Goal: Task Accomplishment & Management: Manage account settings

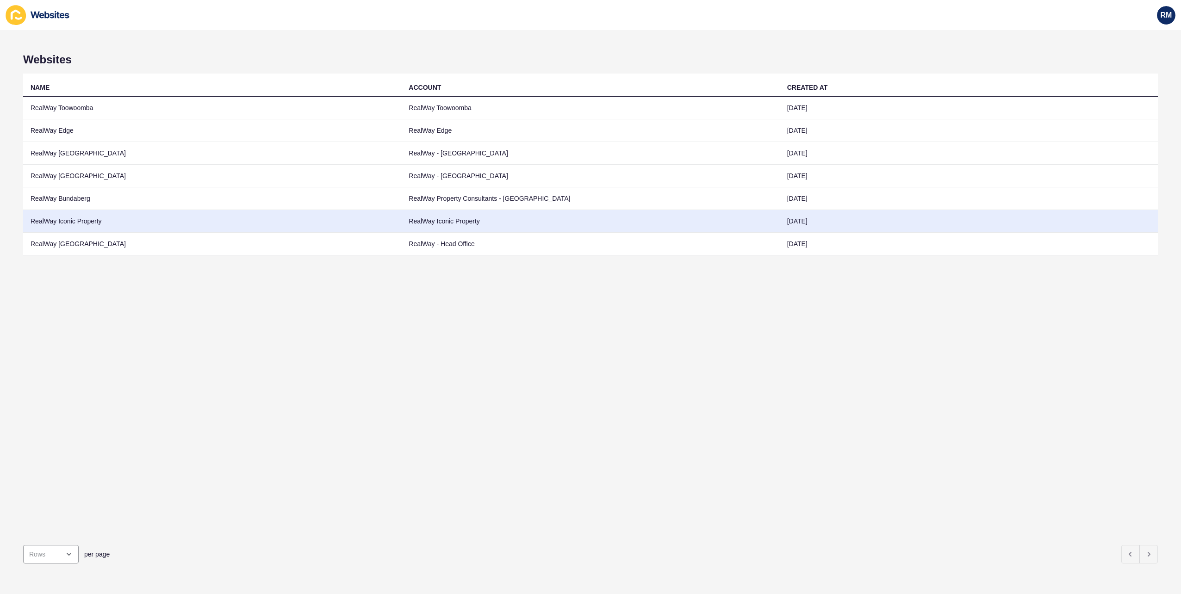
click at [104, 228] on td "RealWay Iconic Property" at bounding box center [212, 221] width 378 height 23
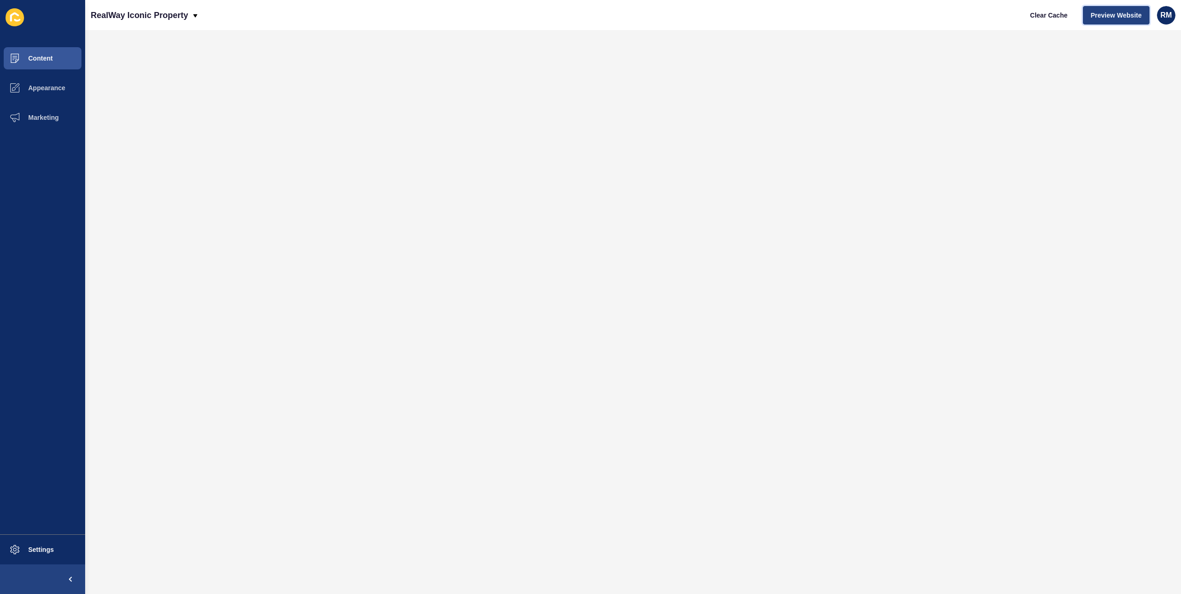
click at [1113, 17] on span "Preview Website" at bounding box center [1115, 15] width 51 height 9
click at [31, 542] on button "Settings" at bounding box center [42, 550] width 85 height 30
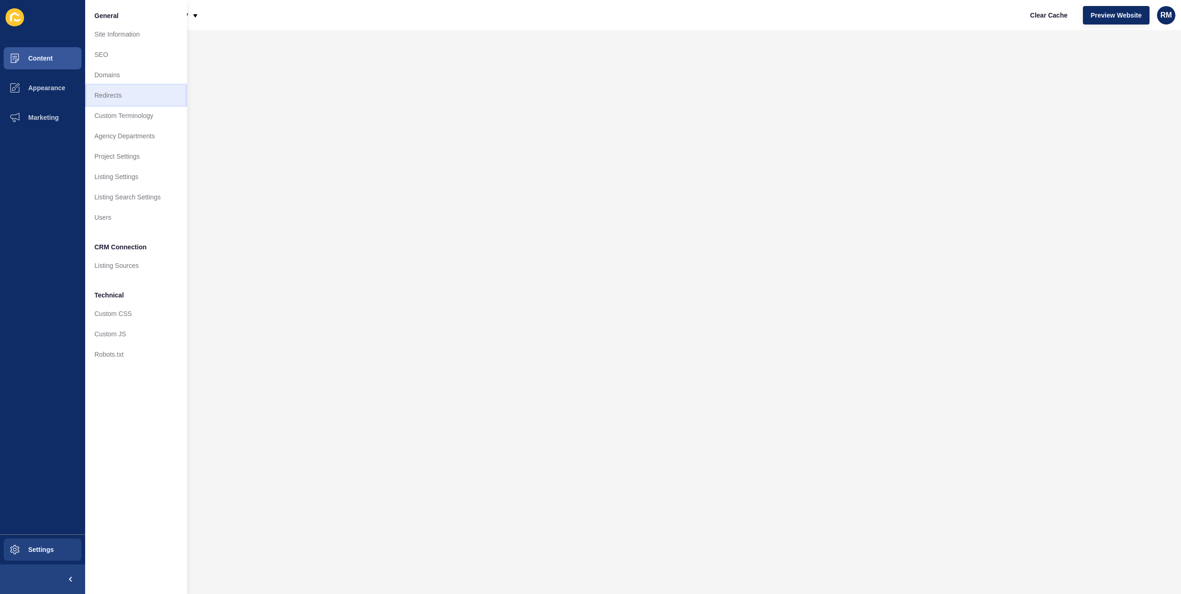
click at [127, 96] on link "Redirects" at bounding box center [136, 95] width 102 height 20
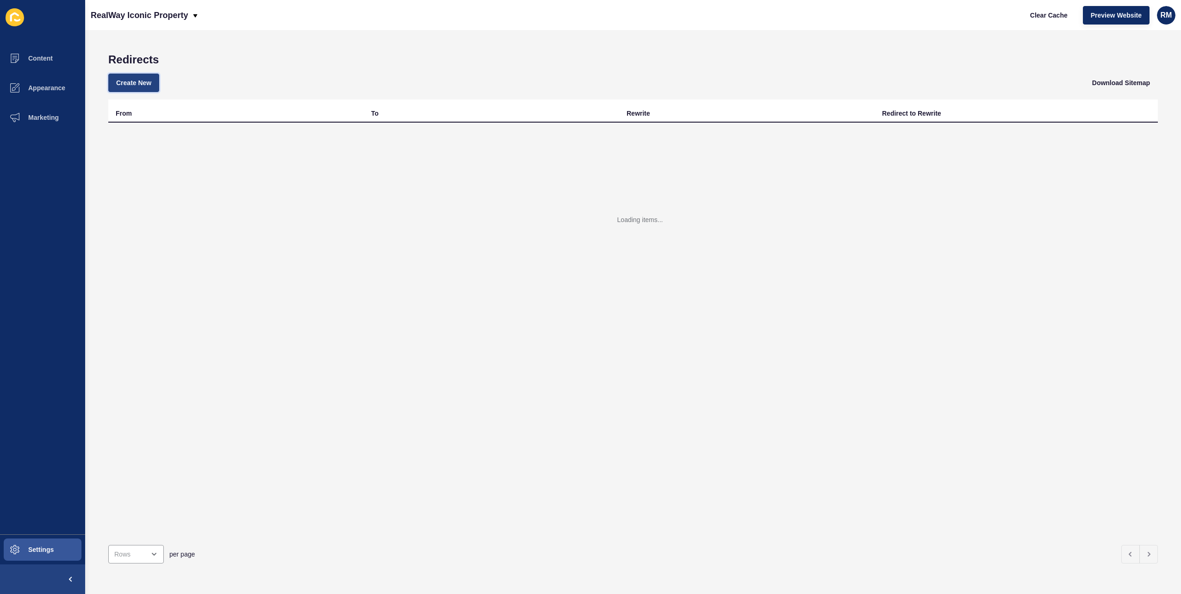
click at [142, 80] on span "Create New" at bounding box center [133, 82] width 35 height 9
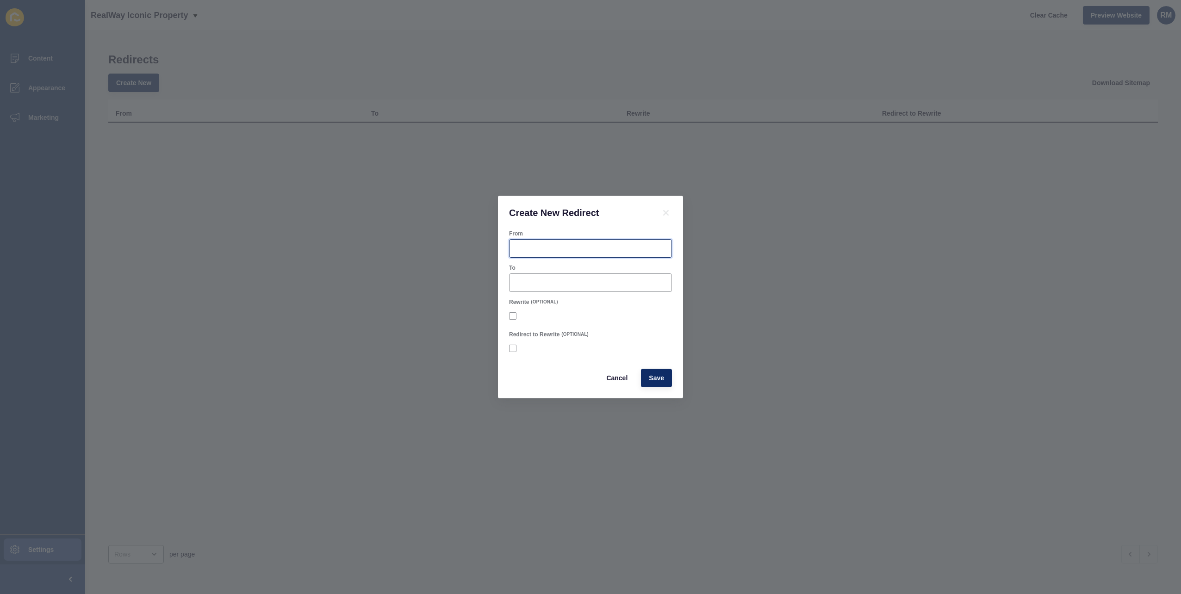
click at [564, 244] on input "From" at bounding box center [590, 248] width 151 height 9
paste input "/listings/residential_rental-R2-4733887-morayfield"
click at [582, 251] on input "/listings/residential_rental-R2-4733887-morayfield" at bounding box center [590, 248] width 151 height 9
type input "/listings/residential_lease-R2-4733887-morayfield"
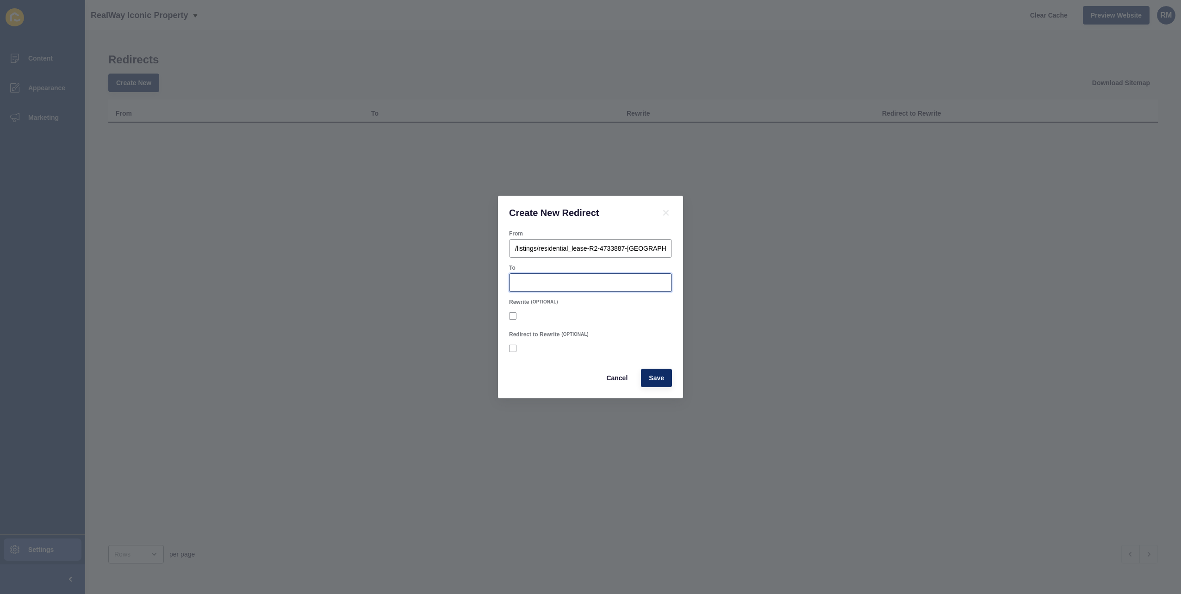
click at [580, 283] on input "To" at bounding box center [590, 282] width 151 height 9
paste input "/listings/residential_rental-R2-4733887-morayfield"
type input "/listings/residential_rental-R2-4733887-morayfield"
click at [655, 380] on span "Save" at bounding box center [656, 377] width 15 height 9
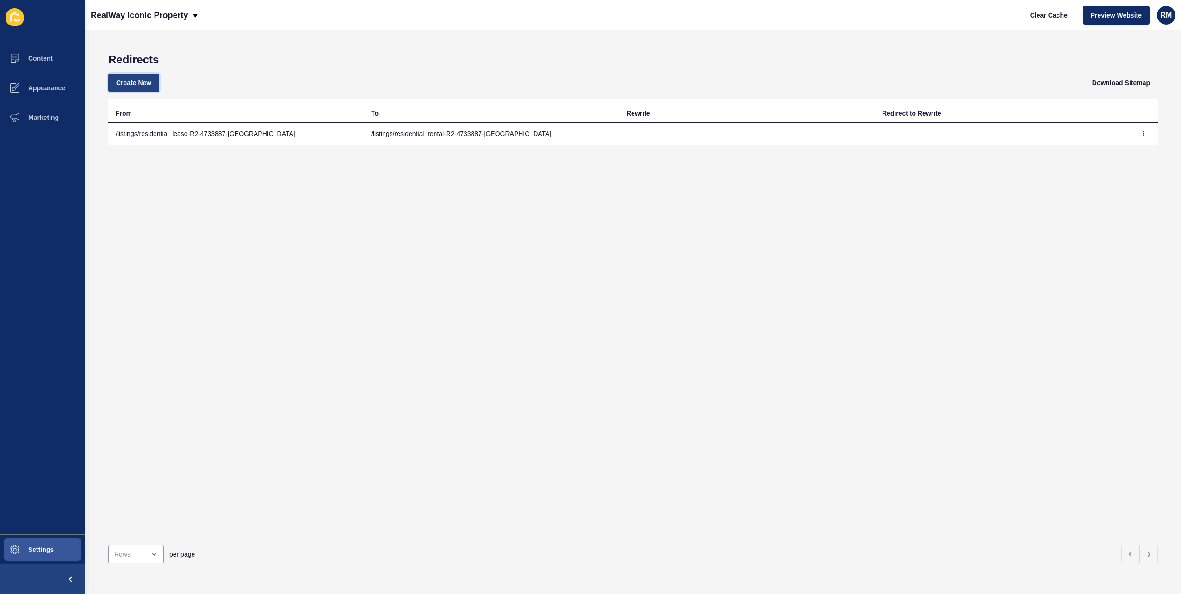
click at [126, 75] on button "Create New" at bounding box center [133, 83] width 51 height 19
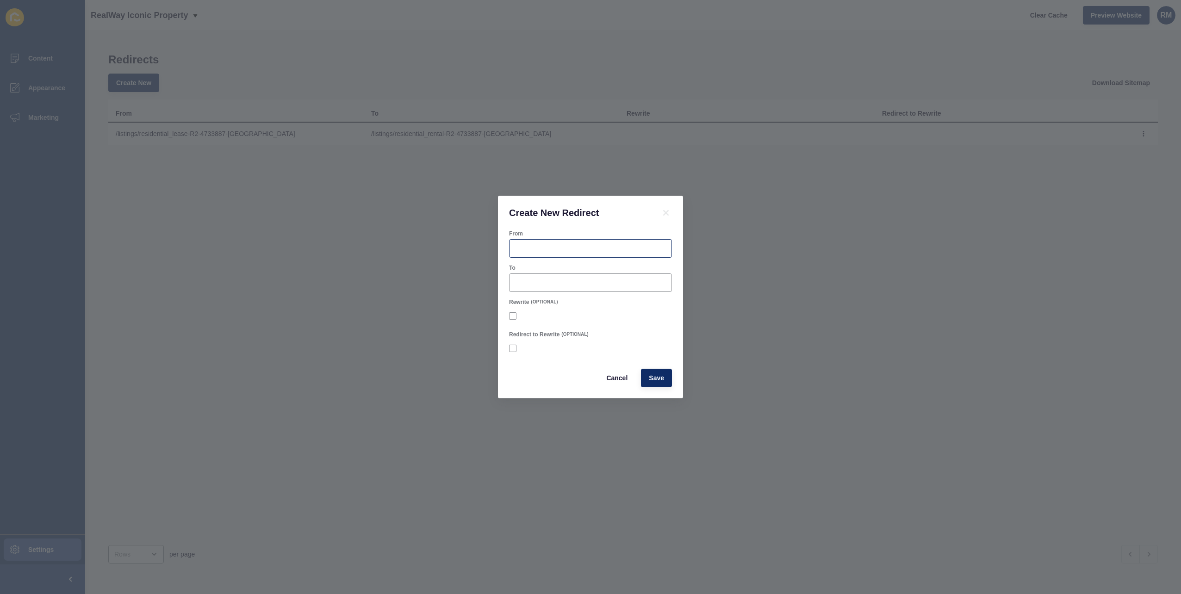
click at [552, 241] on div at bounding box center [590, 248] width 163 height 19
paste input "/listings/residential_rental-R2-4723056-crestmead"
click at [576, 248] on input "/listings/residential_rental-R2-4723056-crestmead" at bounding box center [590, 248] width 151 height 9
type input "/listings/residential_lease-R2-4723056-crestmead"
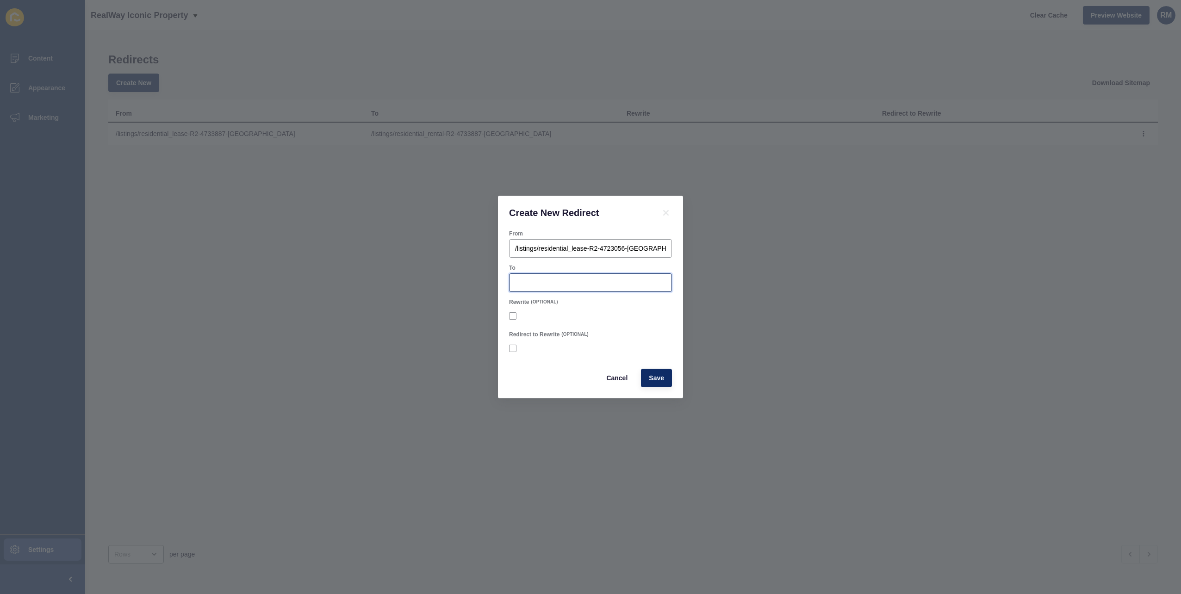
click at [632, 282] on input "To" at bounding box center [590, 282] width 151 height 9
paste input "/listings/residential_rental-R2-4723056-crestmead"
type input "/listings/residential_rental-R2-4723056-crestmead"
click at [655, 369] on button "Save" at bounding box center [656, 378] width 31 height 19
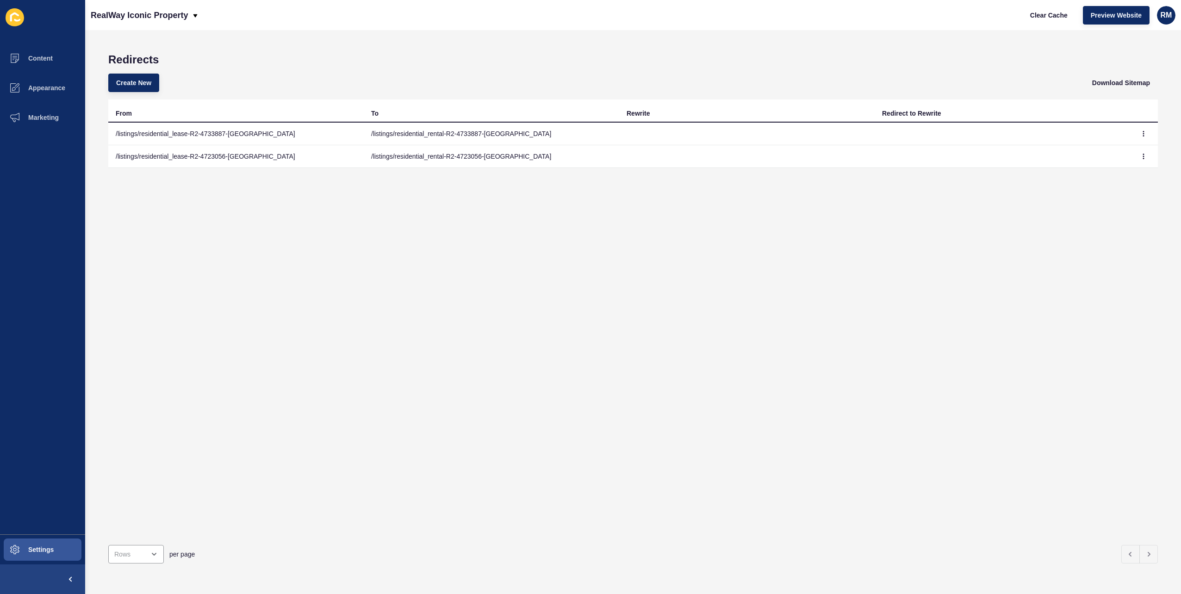
click at [462, 35] on div "Redirects Create New Download Sitemap From To Rewrite Redirect to Rewrite /list…" at bounding box center [633, 312] width 1096 height 564
